Goal: Find specific page/section: Find specific page/section

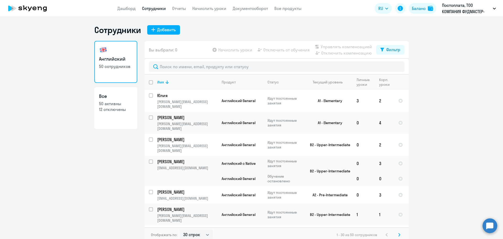
select select "30"
click at [244, 10] on link "Документооборот" at bounding box center [250, 8] width 35 height 5
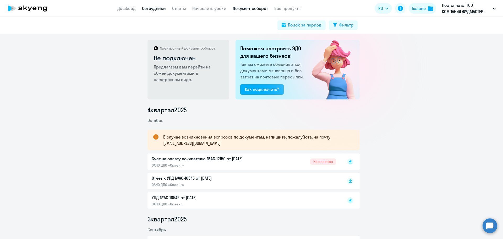
click at [144, 9] on link "Сотрудники" at bounding box center [154, 8] width 24 height 5
select select "30"
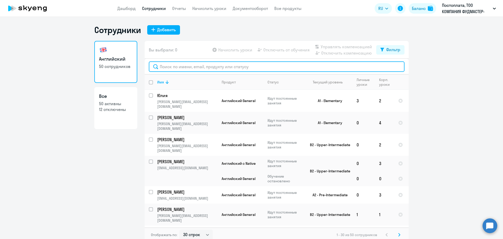
click at [168, 65] on input "text" at bounding box center [277, 66] width 256 height 10
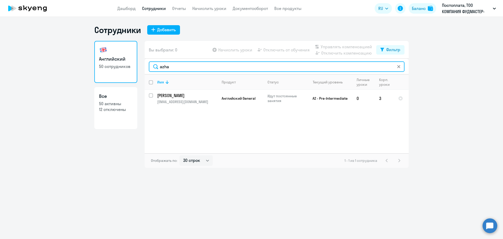
type input "azha"
